Goal: Task Accomplishment & Management: Manage account settings

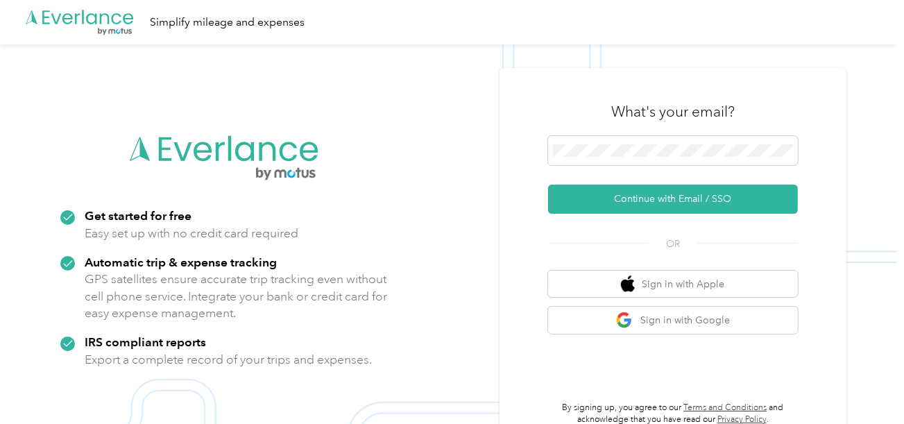
click at [430, 158] on img at bounding box center [448, 256] width 897 height 424
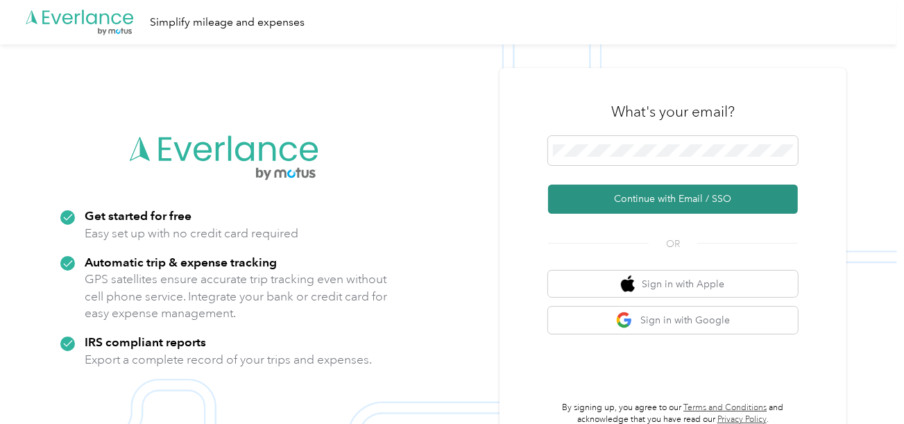
click at [626, 200] on button "Continue with Email / SSO" at bounding box center [673, 198] width 250 height 29
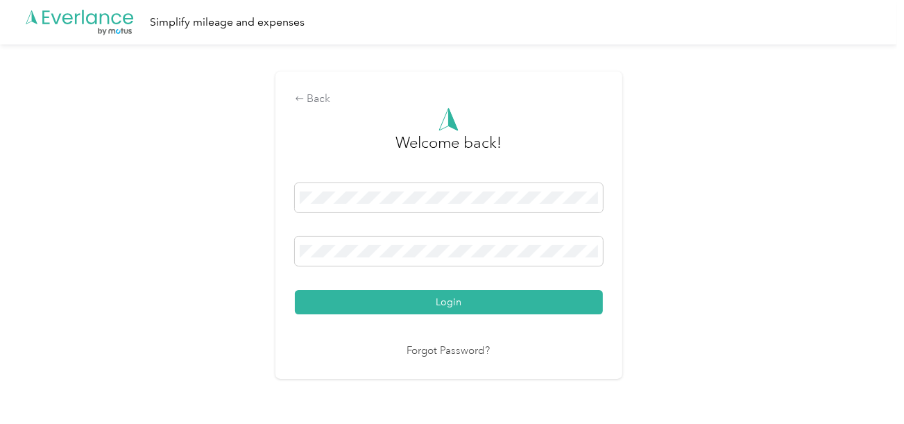
drag, startPoint x: 461, startPoint y: 305, endPoint x: 662, endPoint y: 239, distance: 211.6
click at [467, 304] on button "Login" at bounding box center [449, 302] width 308 height 24
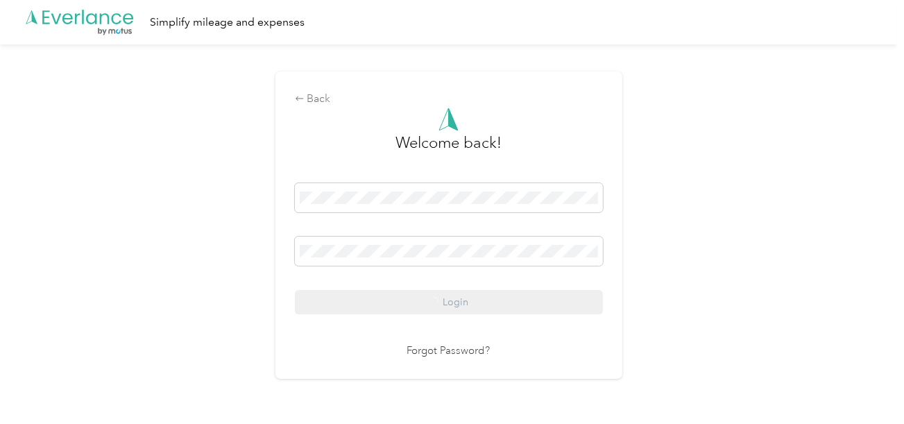
drag, startPoint x: 662, startPoint y: 239, endPoint x: 694, endPoint y: 283, distance: 54.1
click at [664, 239] on div "Back Welcome back! Login Forgot Password?" at bounding box center [448, 230] width 897 height 373
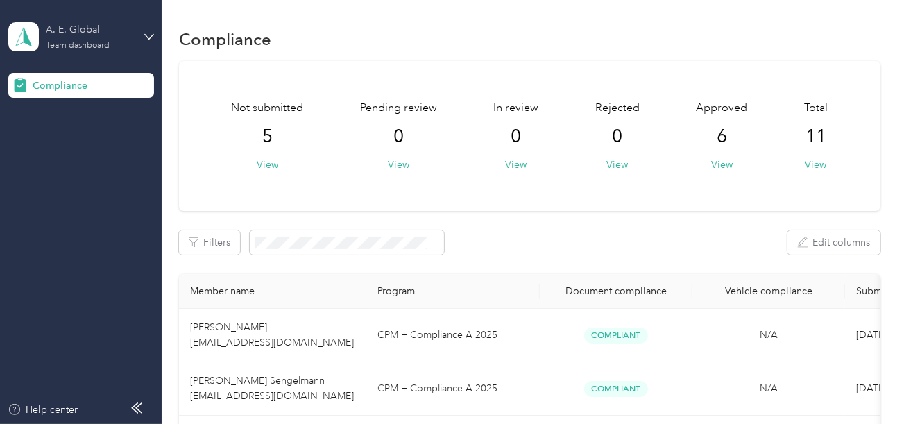
drag, startPoint x: 75, startPoint y: 37, endPoint x: 89, endPoint y: 49, distance: 18.7
click at [75, 37] on div "A. E. Global Team dashboard" at bounding box center [89, 36] width 87 height 28
click at [62, 139] on div "Log out" at bounding box center [46, 145] width 53 height 15
